Goal: Information Seeking & Learning: Learn about a topic

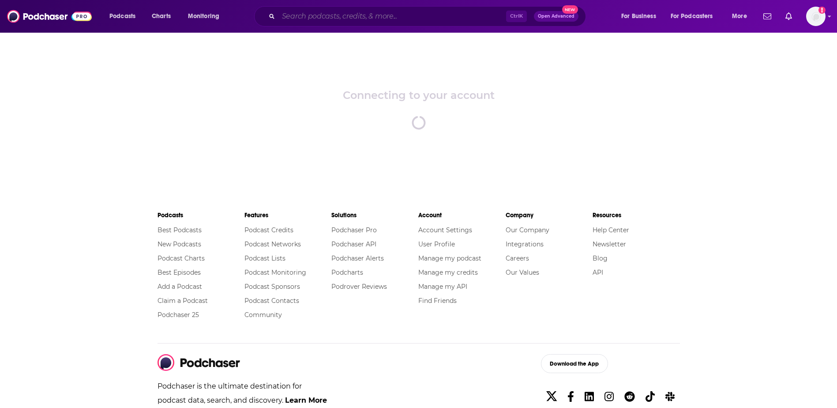
click at [390, 21] on input "Search podcasts, credits, & more..." at bounding box center [392, 16] width 228 height 14
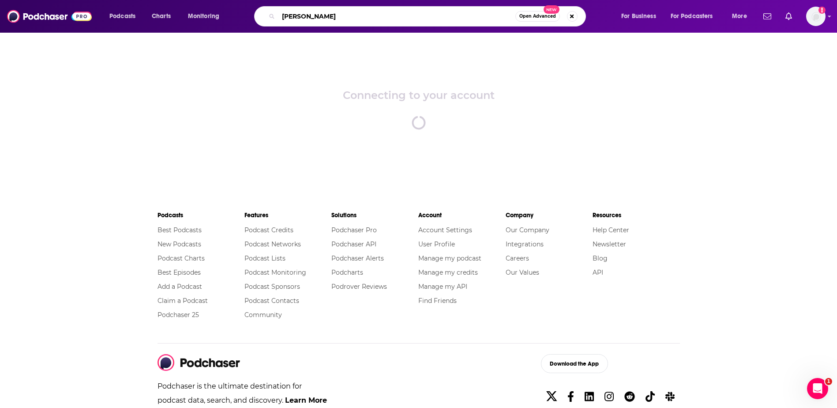
type input "[PERSON_NAME]"
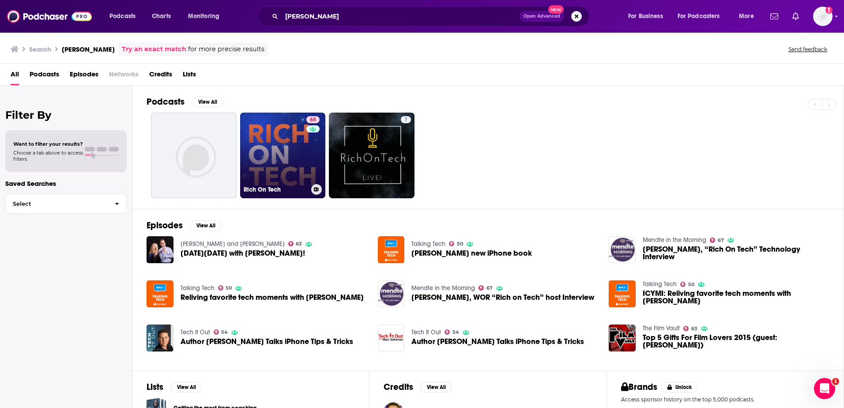
click at [283, 153] on link "65 Rich On Tech" at bounding box center [283, 156] width 86 height 86
